Goal: Task Accomplishment & Management: Complete application form

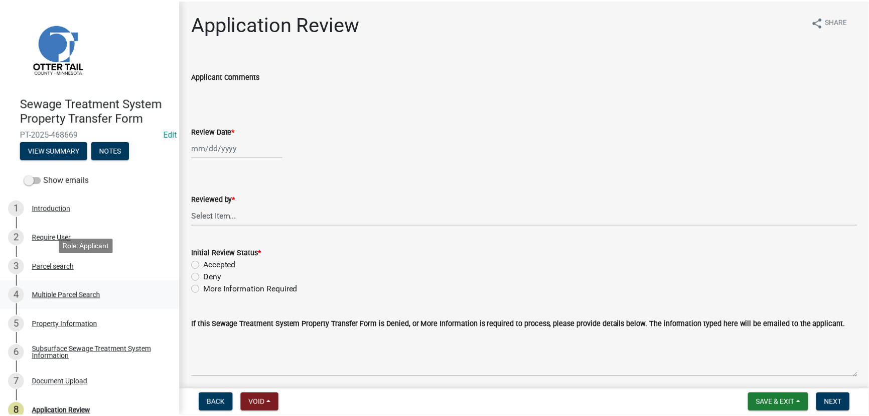
scroll to position [42, 0]
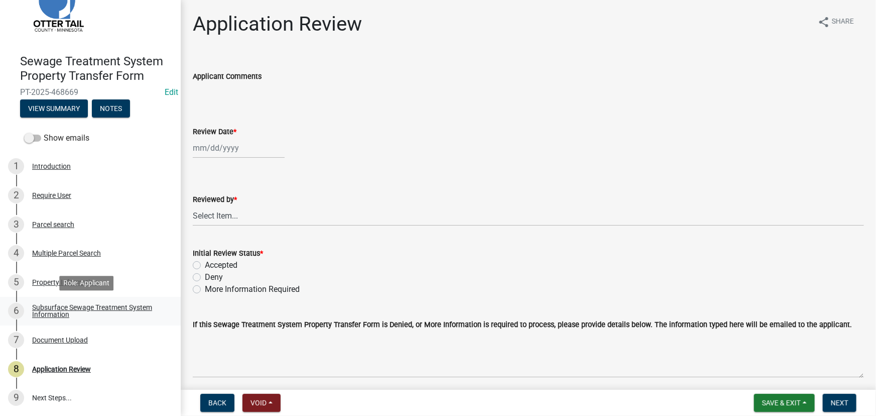
click at [105, 305] on div "Subsurface Sewage Treatment System Information" at bounding box center [98, 311] width 133 height 14
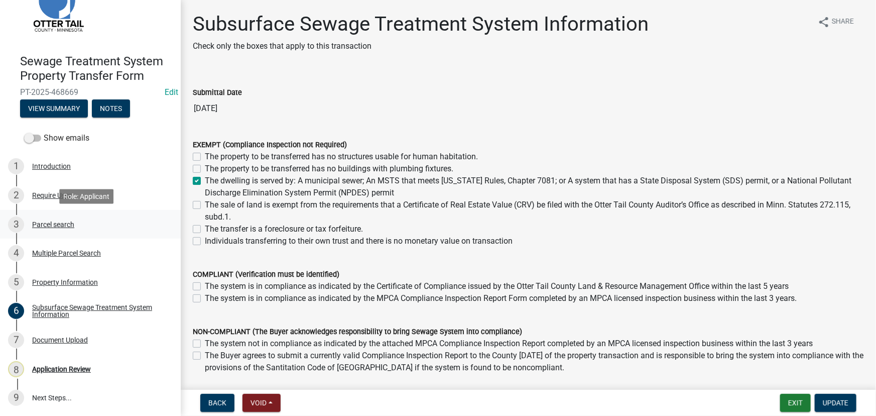
click at [69, 225] on div "Parcel search" at bounding box center [53, 224] width 42 height 7
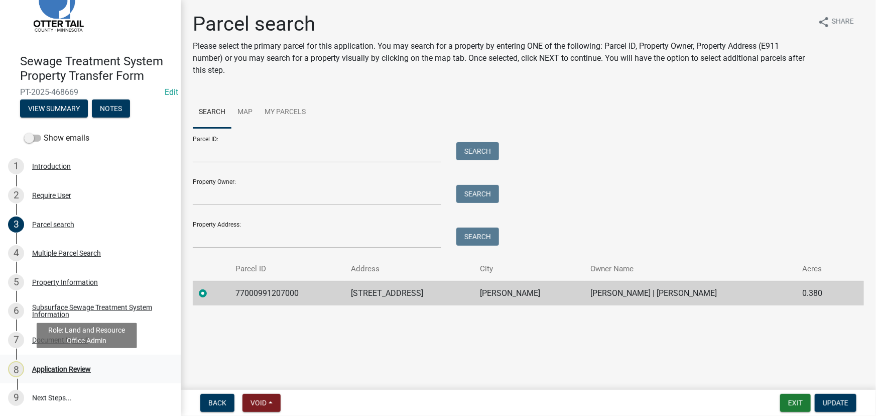
click at [82, 375] on div "8 Application Review" at bounding box center [86, 369] width 157 height 16
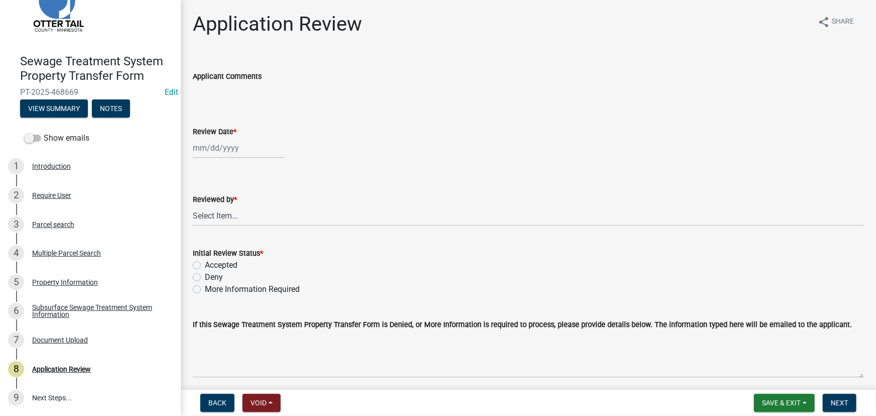
select select "8"
select select "2025"
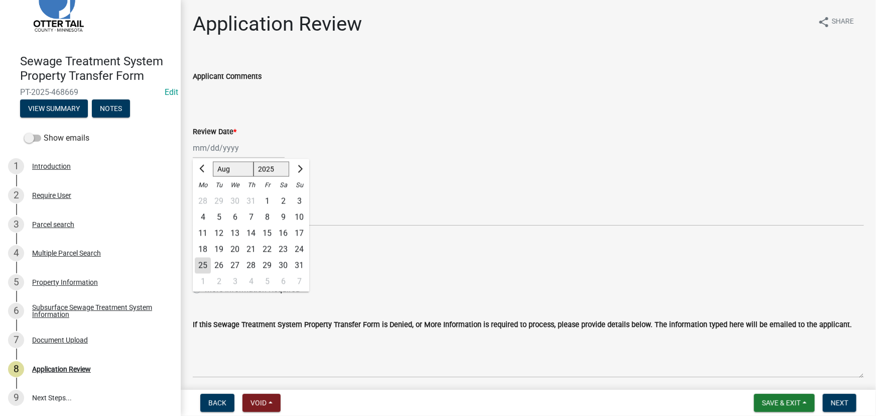
click at [200, 151] on div "[PERSON_NAME] Feb Mar Apr [PERSON_NAME][DATE] Oct Nov [DATE] 1526 1527 1528 152…" at bounding box center [239, 148] width 92 height 21
click at [201, 270] on div "25" at bounding box center [203, 266] width 16 height 16
type input "[DATE]"
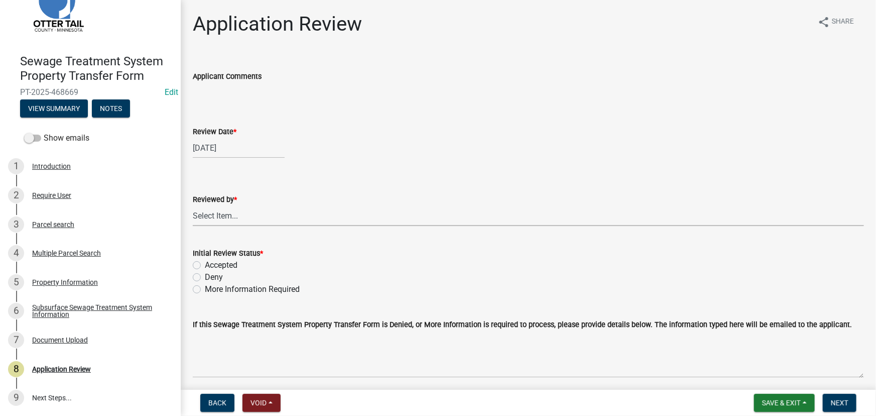
click at [235, 212] on select "Select Item... [PERSON_NAME] [PERSON_NAME] [PERSON_NAME] [PERSON_NAME] [PERSON_…" at bounding box center [528, 215] width 671 height 21
click at [193, 205] on select "Select Item... [PERSON_NAME] [PERSON_NAME] [PERSON_NAME] [PERSON_NAME] [PERSON_…" at bounding box center [528, 215] width 671 height 21
select select "190fd4c8-42ef-492b-a4a0-a0213555944c"
click at [231, 261] on label "Accepted" at bounding box center [221, 265] width 33 height 12
click at [211, 261] on input "Accepted" at bounding box center [208, 262] width 7 height 7
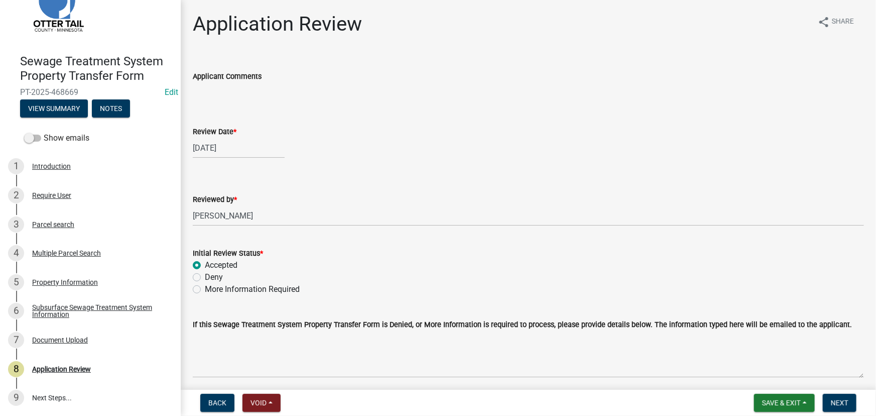
radio input "true"
click at [848, 401] on span "Next" at bounding box center [840, 403] width 18 height 8
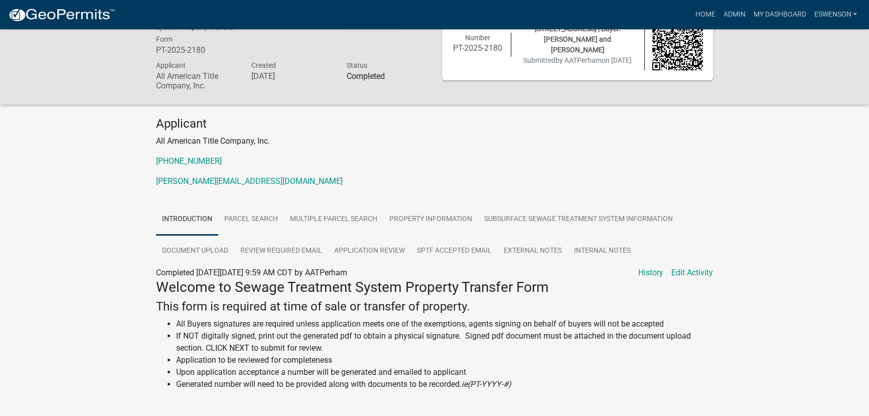
scroll to position [45, 0]
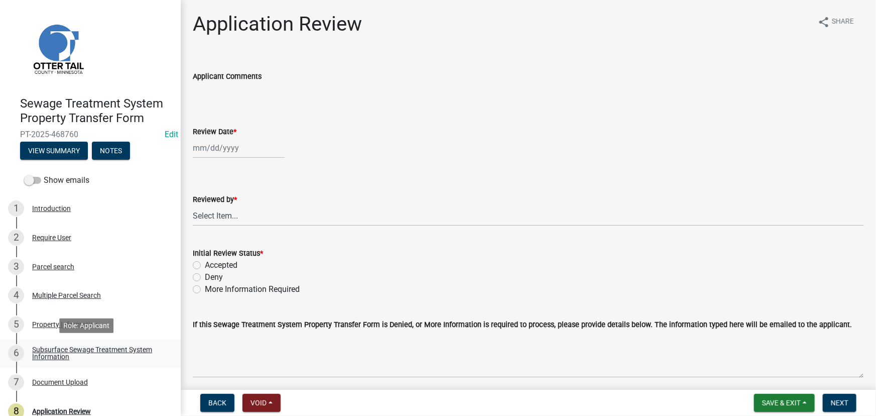
click at [65, 354] on div "Subsurface Sewage Treatment System Information" at bounding box center [98, 353] width 133 height 14
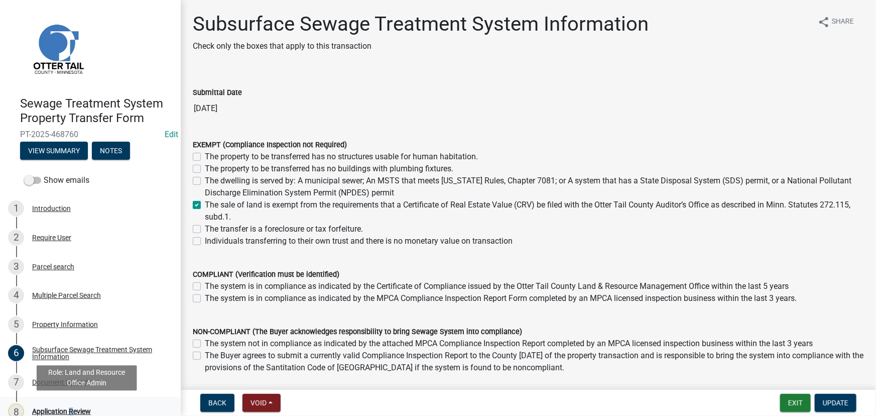
click at [68, 402] on link "8 Application Review" at bounding box center [90, 411] width 181 height 29
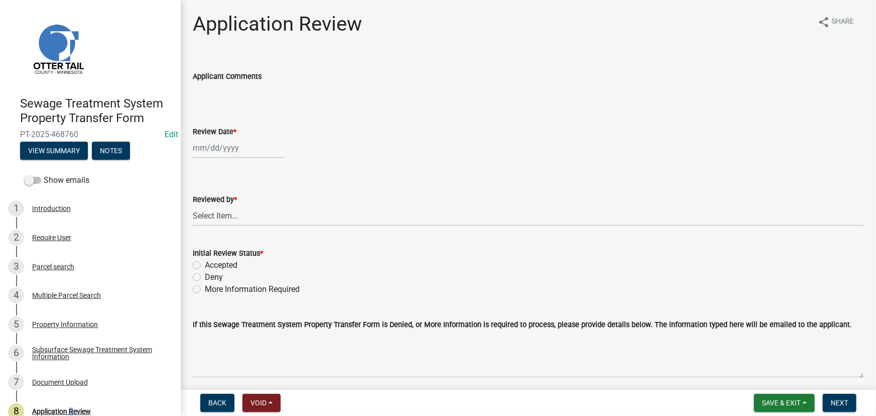
select select "8"
select select "2025"
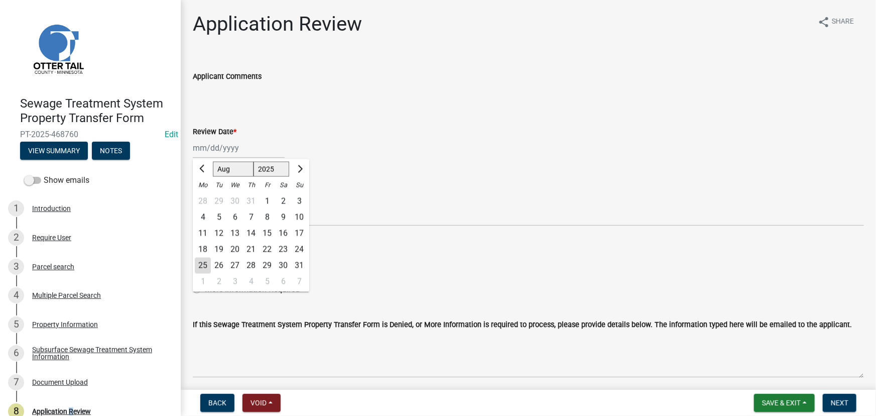
drag, startPoint x: 223, startPoint y: 142, endPoint x: 233, endPoint y: 157, distance: 17.7
click at [223, 142] on div "[PERSON_NAME] Feb Mar Apr [PERSON_NAME][DATE] Oct Nov [DATE] 1526 1527 1528 152…" at bounding box center [239, 148] width 92 height 21
click at [207, 265] on div "25" at bounding box center [203, 266] width 16 height 16
type input "[DATE]"
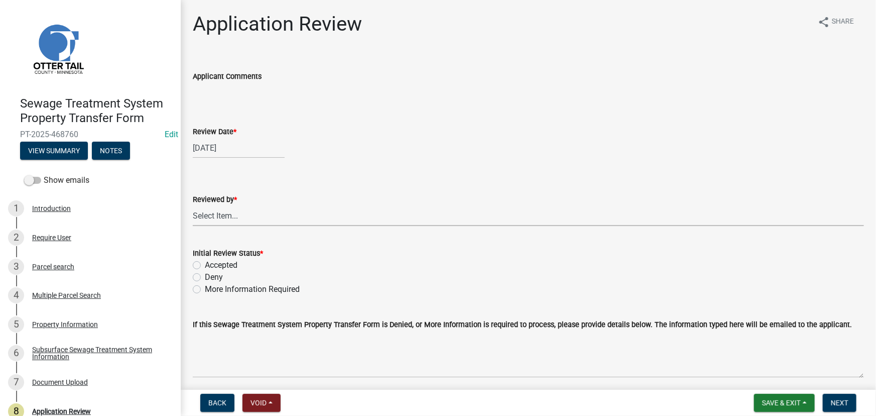
drag, startPoint x: 209, startPoint y: 218, endPoint x: 211, endPoint y: 209, distance: 8.7
click at [209, 218] on select "Select Item... [PERSON_NAME] [PERSON_NAME] [PERSON_NAME] [PERSON_NAME] [PERSON_…" at bounding box center [528, 215] width 671 height 21
click at [193, 205] on select "Select Item... [PERSON_NAME] [PERSON_NAME] [PERSON_NAME] [PERSON_NAME] [PERSON_…" at bounding box center [528, 215] width 671 height 21
select select "190fd4c8-42ef-492b-a4a0-a0213555944c"
click at [226, 266] on label "Accepted" at bounding box center [221, 265] width 33 height 12
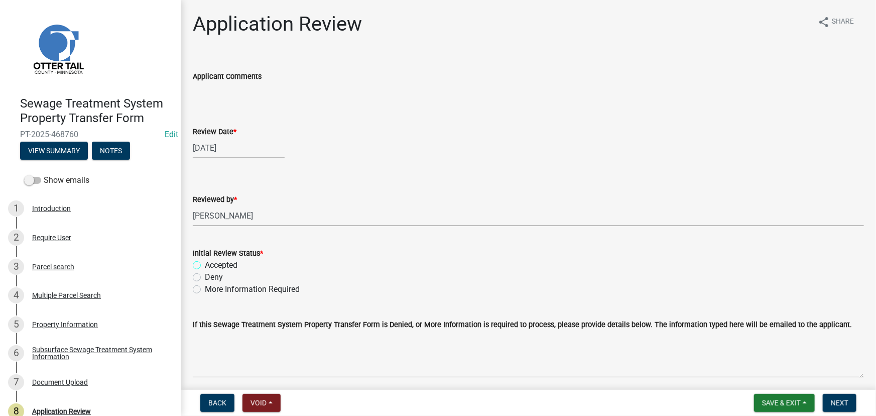
click at [211, 266] on input "Accepted" at bounding box center [208, 262] width 7 height 7
radio input "true"
click at [840, 404] on span "Next" at bounding box center [840, 403] width 18 height 8
click at [92, 346] on div "Subsurface Sewage Treatment System Information" at bounding box center [98, 353] width 133 height 14
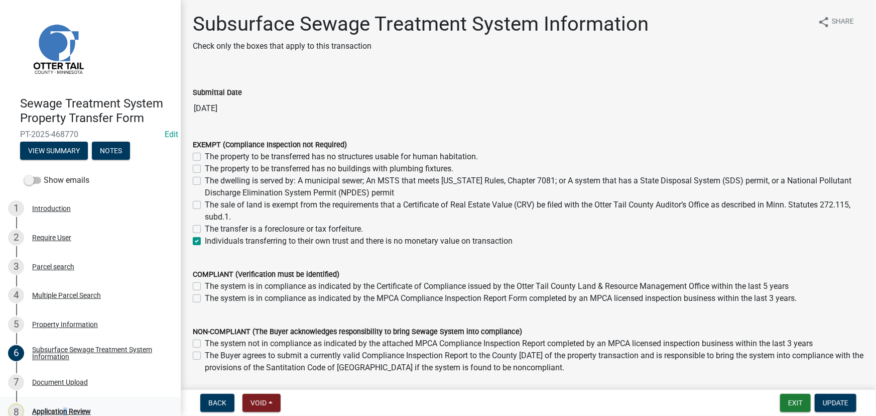
click at [62, 406] on div "8 Application Review" at bounding box center [86, 411] width 157 height 16
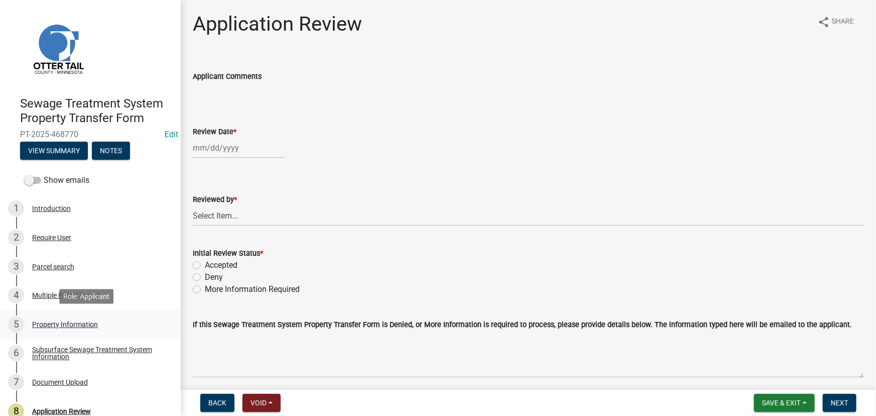
click at [71, 337] on link "5 Property Information" at bounding box center [90, 324] width 181 height 29
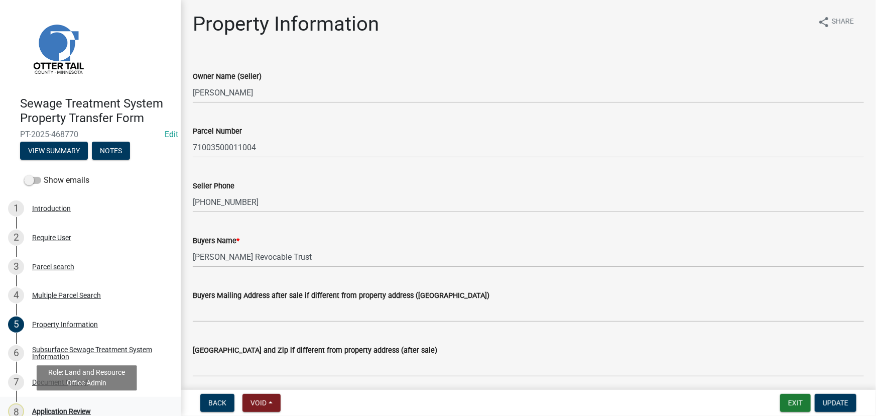
click at [50, 408] on div "Application Review" at bounding box center [61, 411] width 59 height 7
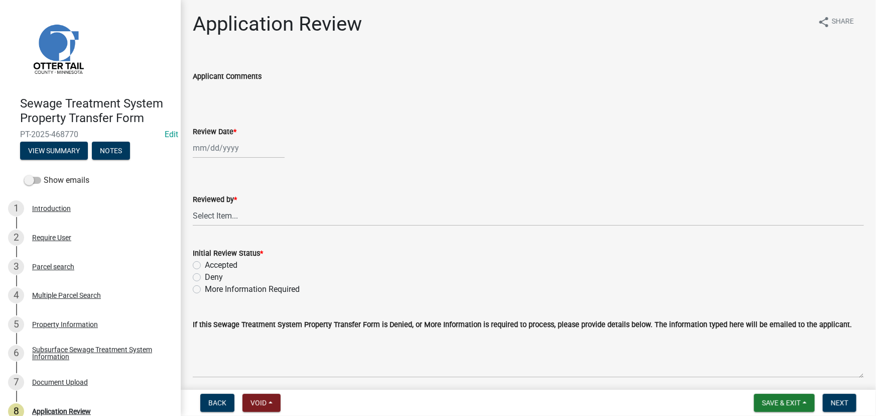
select select "8"
select select "2025"
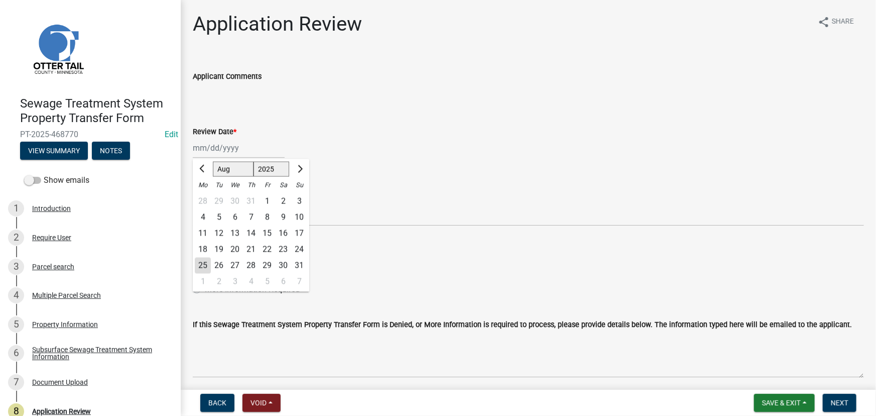
drag, startPoint x: 213, startPoint y: 141, endPoint x: 227, endPoint y: 157, distance: 21.7
click at [213, 141] on div "[PERSON_NAME] Feb Mar Apr [PERSON_NAME][DATE] Oct Nov [DATE] 1526 1527 1528 152…" at bounding box center [239, 148] width 92 height 21
click at [201, 263] on div "25" at bounding box center [203, 266] width 16 height 16
type input "[DATE]"
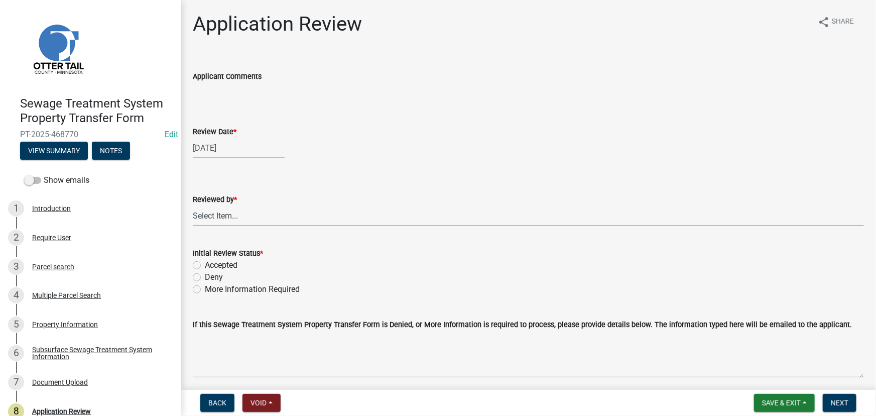
click at [226, 215] on select "Select Item... [PERSON_NAME] [PERSON_NAME] [PERSON_NAME] [PERSON_NAME] [PERSON_…" at bounding box center [528, 215] width 671 height 21
click at [193, 205] on select "Select Item... [PERSON_NAME] [PERSON_NAME] [PERSON_NAME] [PERSON_NAME] [PERSON_…" at bounding box center [528, 215] width 671 height 21
select select "190fd4c8-42ef-492b-a4a0-a0213555944c"
click at [219, 266] on label "Accepted" at bounding box center [221, 265] width 33 height 12
click at [211, 266] on input "Accepted" at bounding box center [208, 262] width 7 height 7
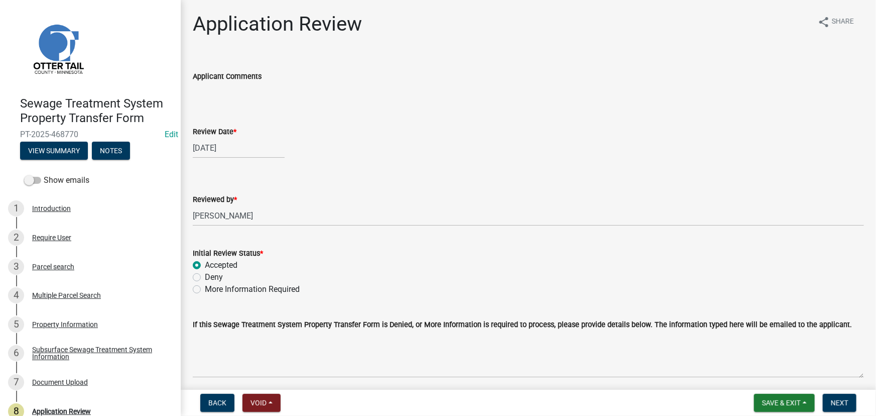
radio input "true"
click at [832, 407] on span "Next" at bounding box center [840, 403] width 18 height 8
